Goal: Check status: Check status

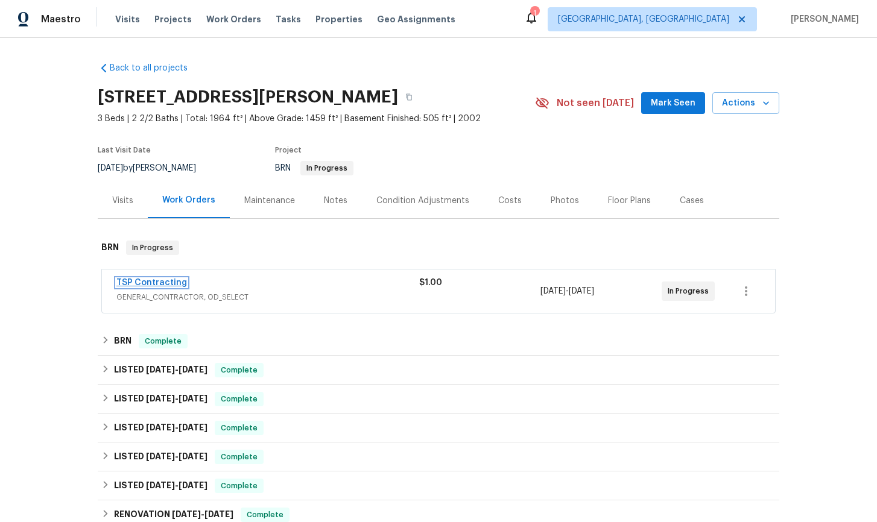
click at [159, 281] on link "TSP Contracting" at bounding box center [151, 283] width 71 height 8
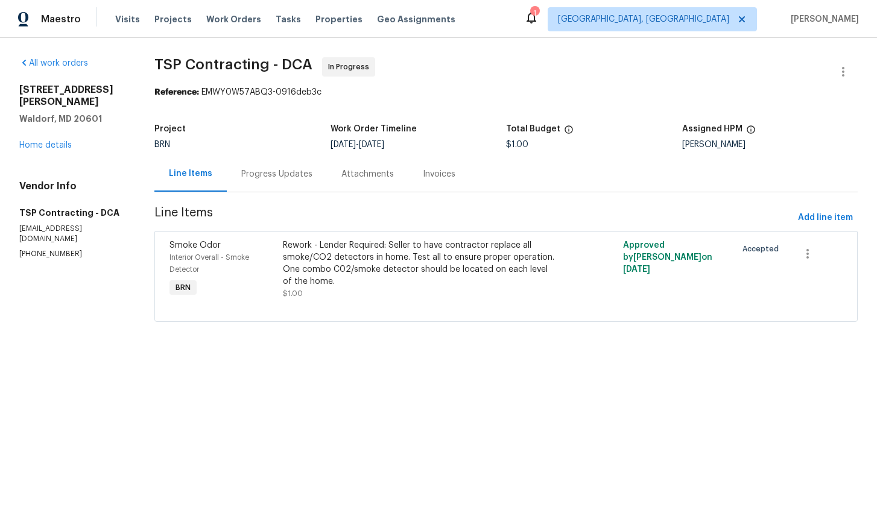
click at [287, 179] on div "Progress Updates" at bounding box center [276, 174] width 71 height 12
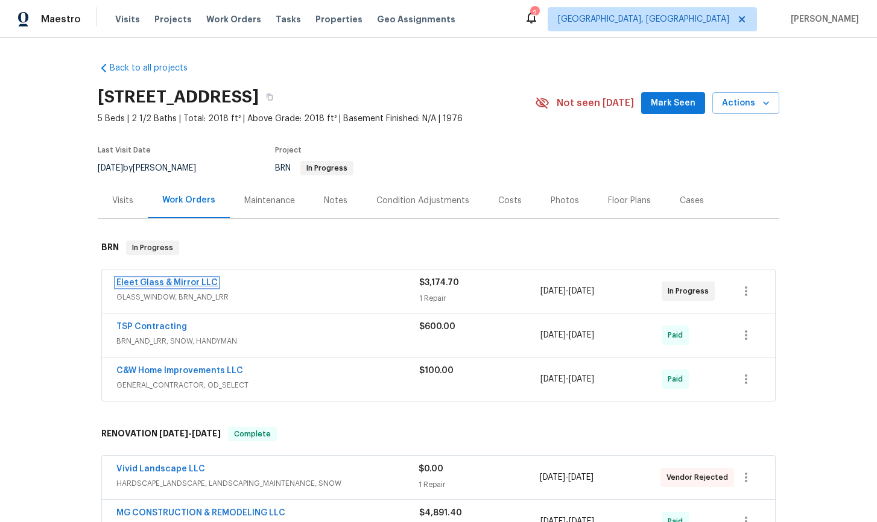
click at [193, 285] on link "Eleet Glass & Mirror LLC" at bounding box center [166, 283] width 101 height 8
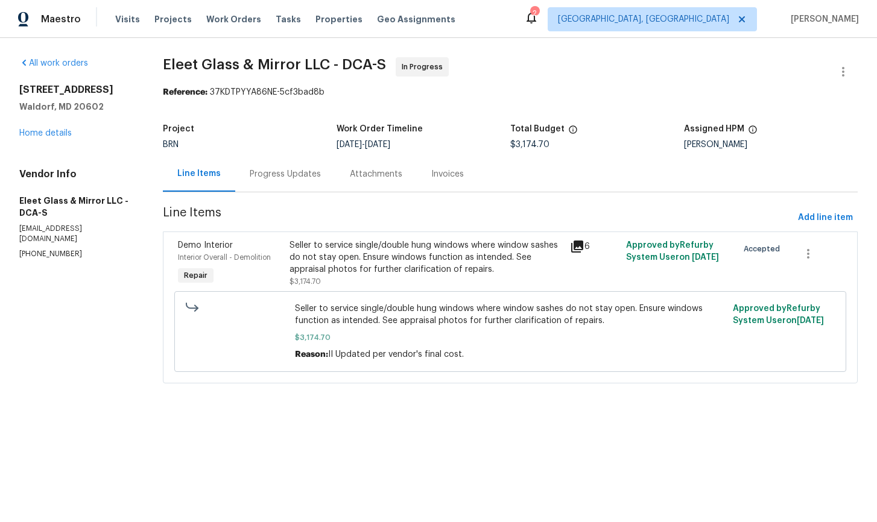
click at [284, 179] on div "Progress Updates" at bounding box center [285, 174] width 71 height 12
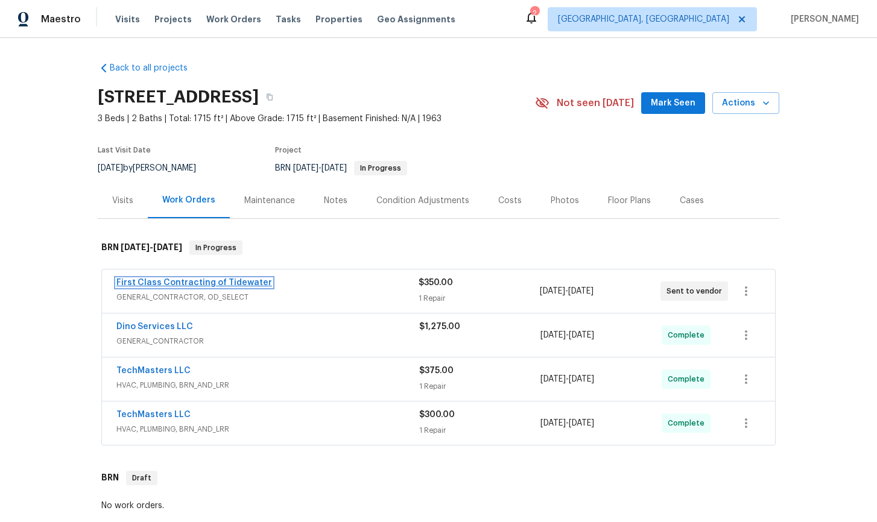
click at [200, 284] on link "First Class Contracting of Tidewater" at bounding box center [194, 283] width 156 height 8
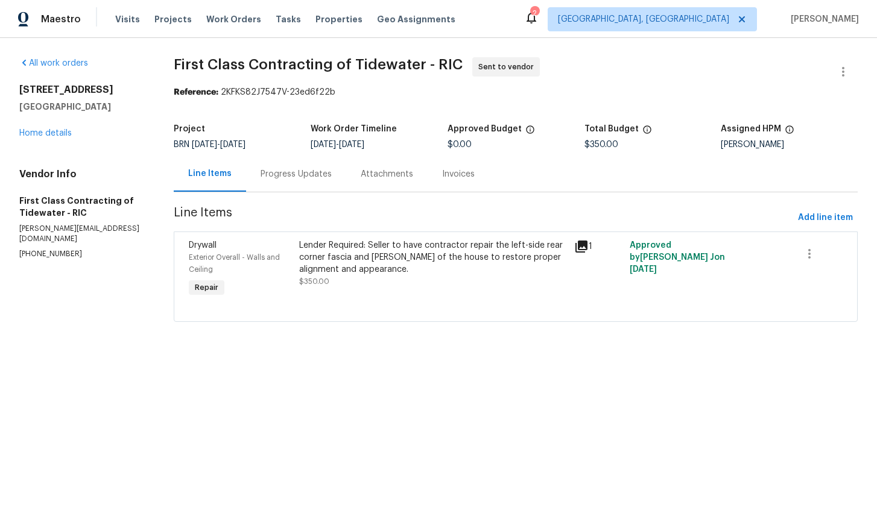
click at [294, 177] on div "Progress Updates" at bounding box center [296, 174] width 71 height 12
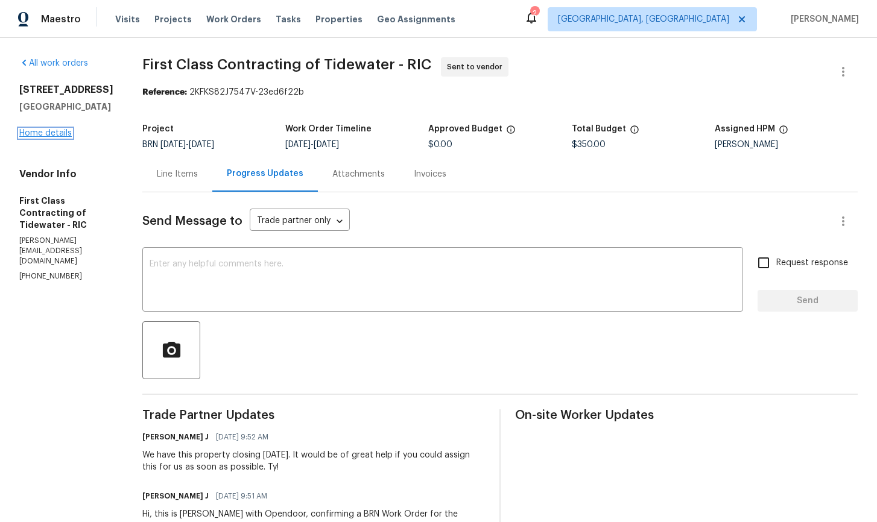
click at [49, 138] on link "Home details" at bounding box center [45, 133] width 52 height 8
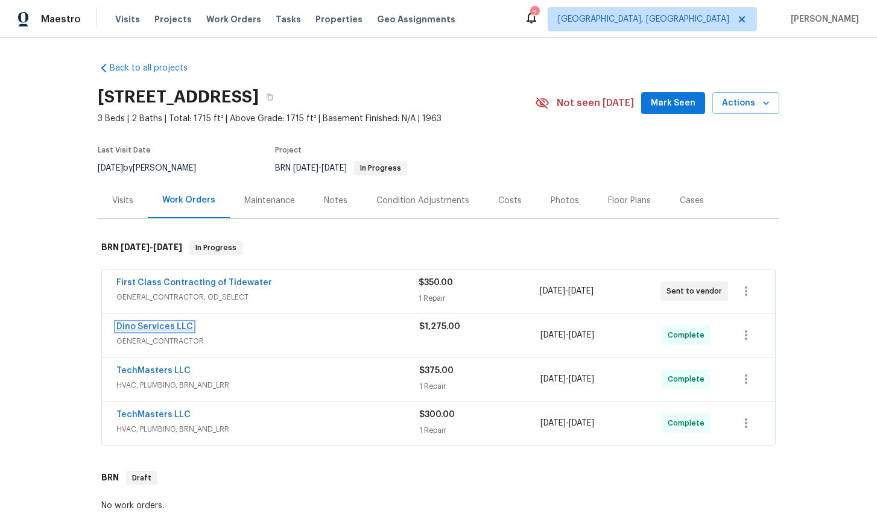
click at [169, 328] on link "Dino Services LLC" at bounding box center [154, 327] width 77 height 8
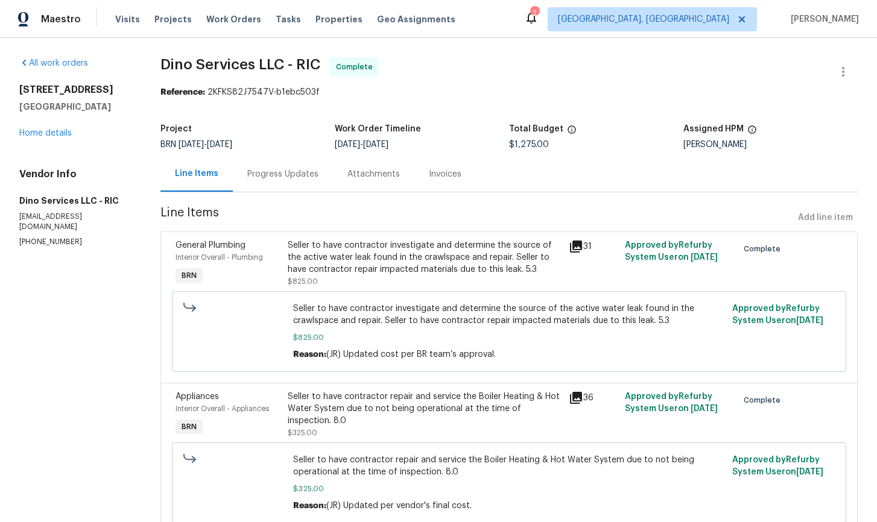
click at [51, 138] on div "8200 Penobscot Rd Richmond, VA 23227 Home details" at bounding box center [75, 111] width 112 height 55
click at [54, 135] on link "Home details" at bounding box center [45, 133] width 52 height 8
